Goal: Task Accomplishment & Management: Use online tool/utility

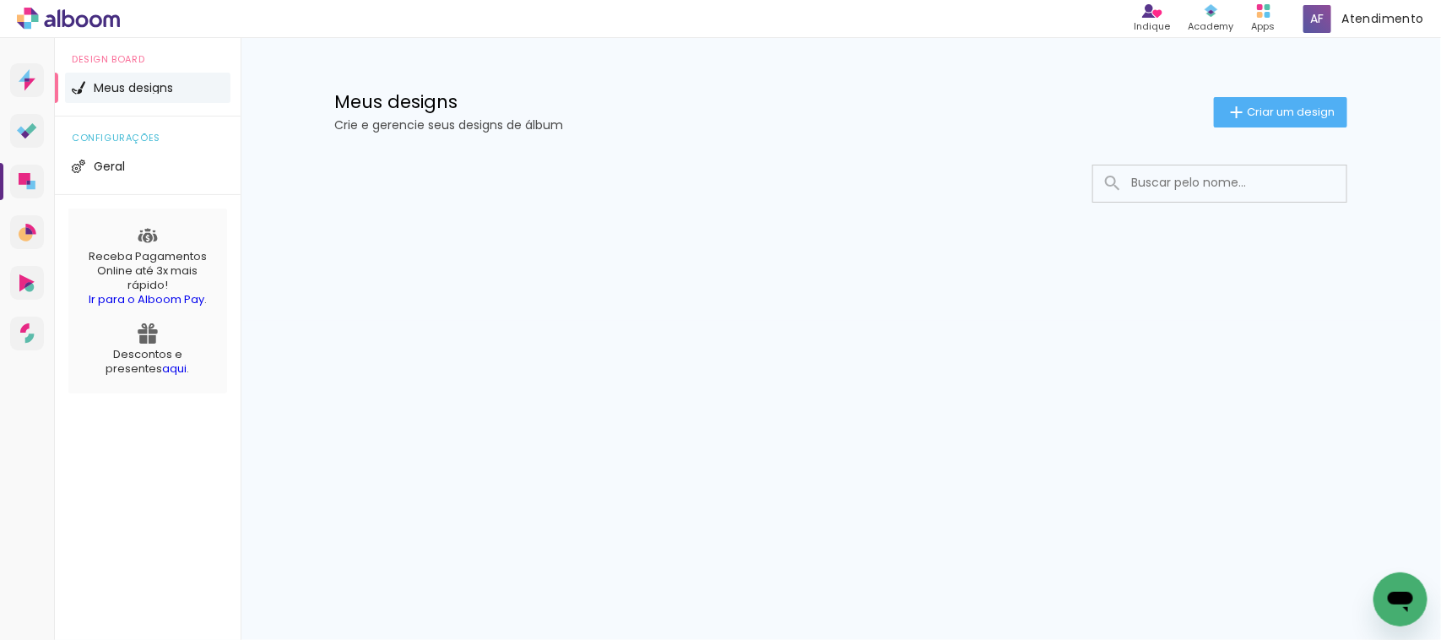
click at [869, 125] on p "Crie e gerencie seus designs de álbum" at bounding box center [773, 125] width 879 height 12
click at [127, 453] on div "Design Board Meus designs configurações Geral Receba Pagamentos Online até 3x m…" at bounding box center [148, 358] width 186 height 640
drag, startPoint x: 10, startPoint y: 458, endPoint x: 6, endPoint y: 498, distance: 39.9
click at [6, 498] on div "Prosite Website + Landing pages Proof Sistema de seleção e venda de fotos Desig…" at bounding box center [27, 358] width 55 height 640
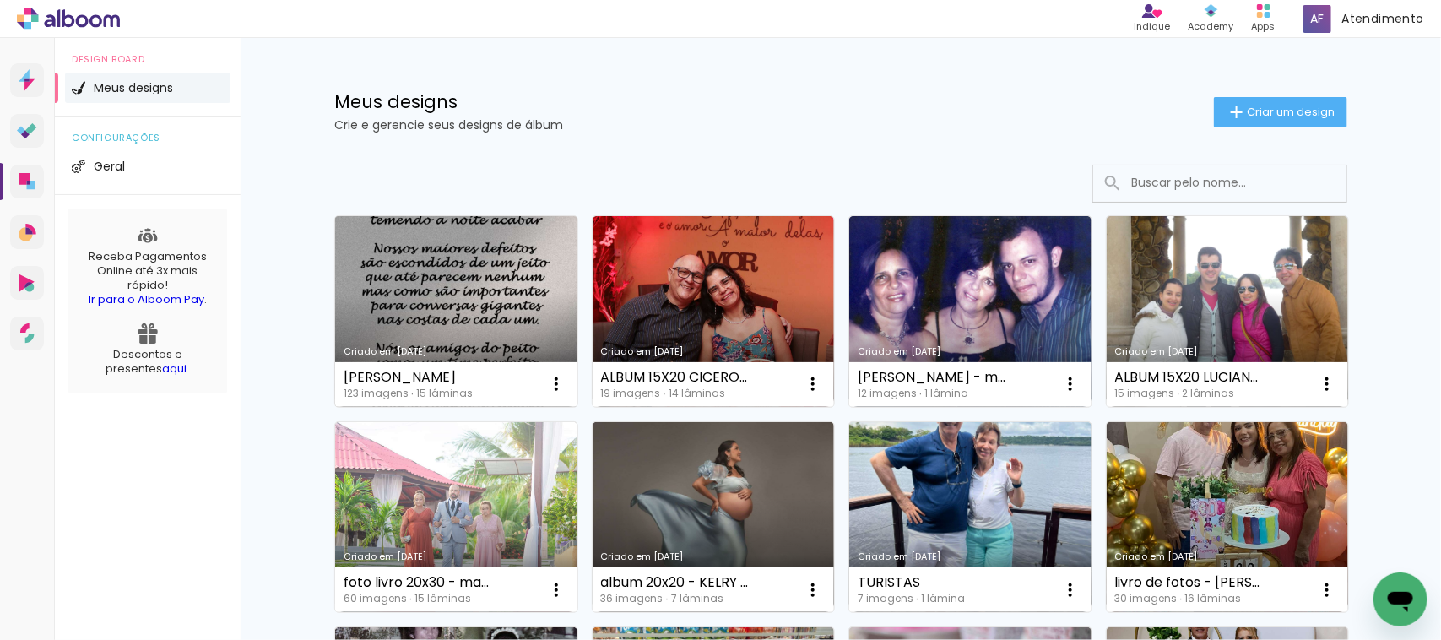
click at [441, 247] on link "Criado em [DATE]" at bounding box center [456, 311] width 242 height 191
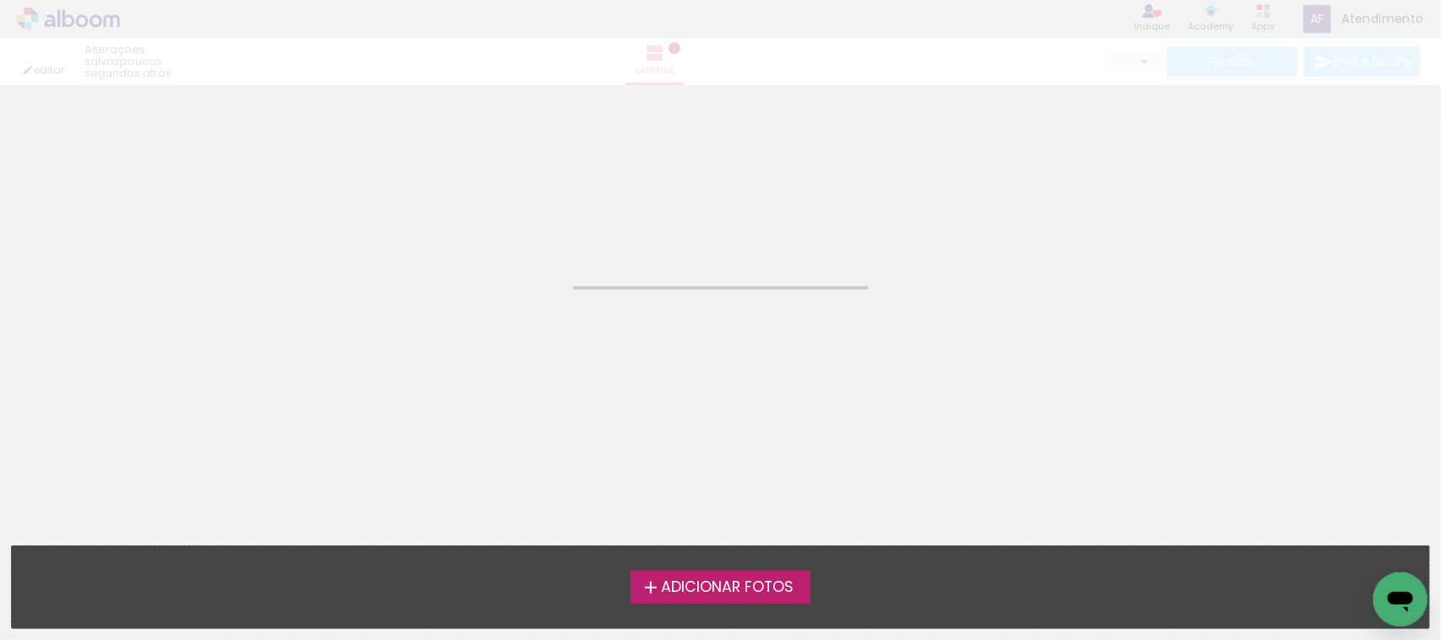
click at [2, 538] on iron-horizontal-list at bounding box center [17, 586] width 34 height 105
drag, startPoint x: 2, startPoint y: 538, endPoint x: 0, endPoint y: 551, distance: 12.8
click at [0, 551] on iron-horizontal-list at bounding box center [17, 586] width 34 height 105
